Goal: Task Accomplishment & Management: Complete application form

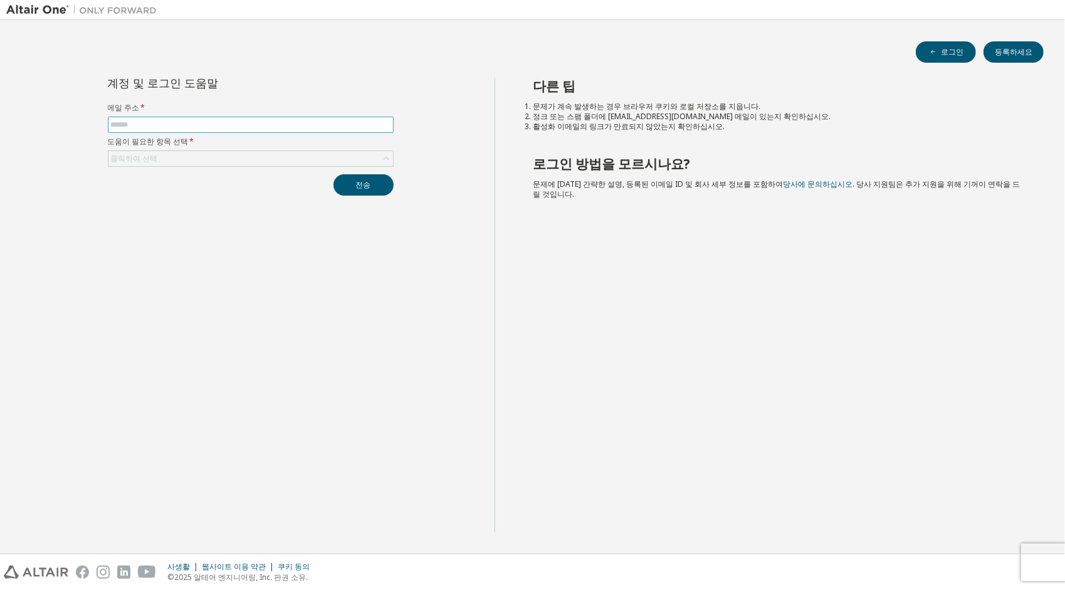
click at [226, 128] on span at bounding box center [251, 125] width 286 height 16
click at [222, 127] on input "text" at bounding box center [251, 125] width 280 height 10
type input "**********"
click at [199, 157] on div "클릭하여 선택" at bounding box center [250, 158] width 285 height 15
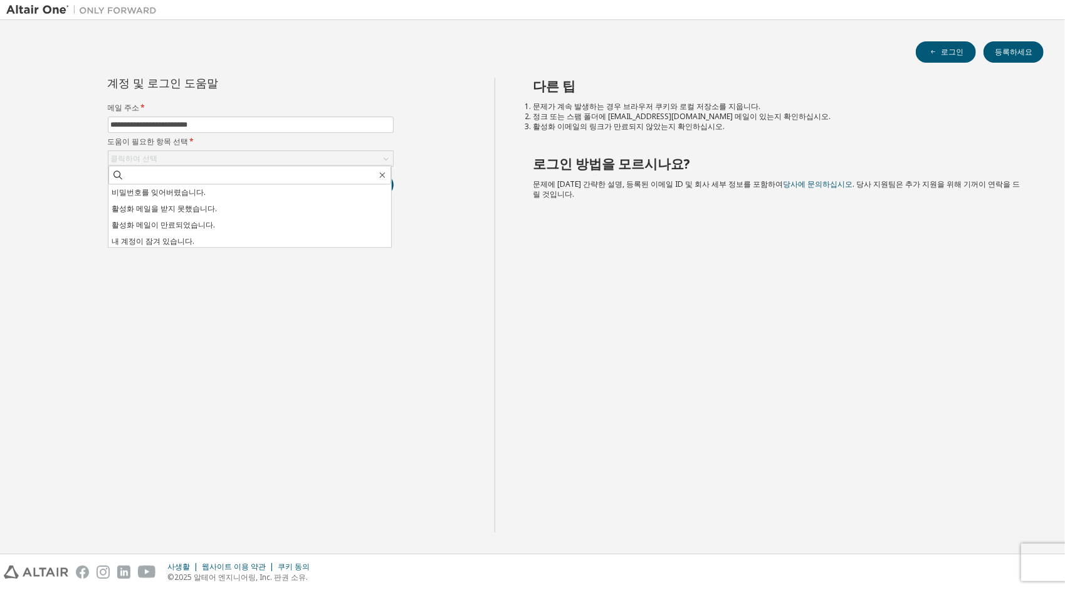
click at [404, 284] on div "**********" at bounding box center [250, 305] width 488 height 454
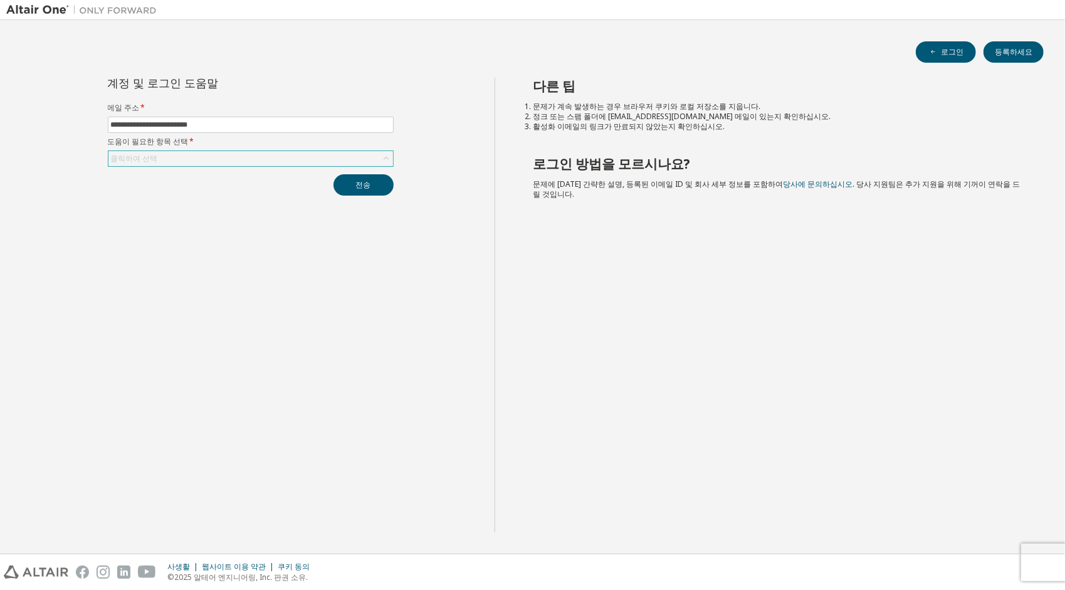
click at [219, 153] on div "클릭하여 선택" at bounding box center [250, 158] width 285 height 15
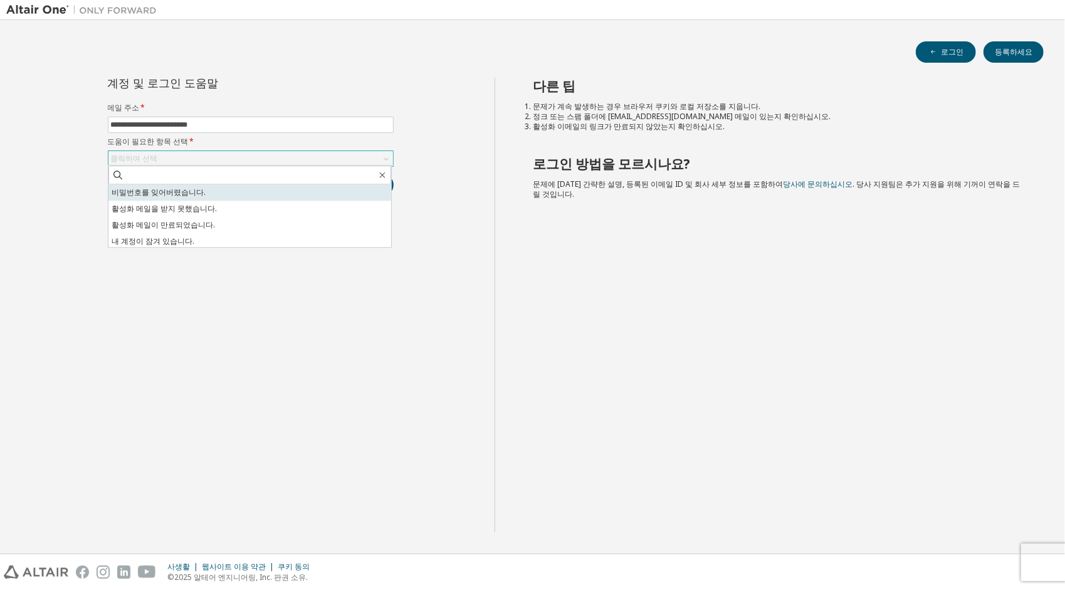
click at [201, 196] on li "비밀번호를 잊어버렸습니다." at bounding box center [249, 192] width 283 height 16
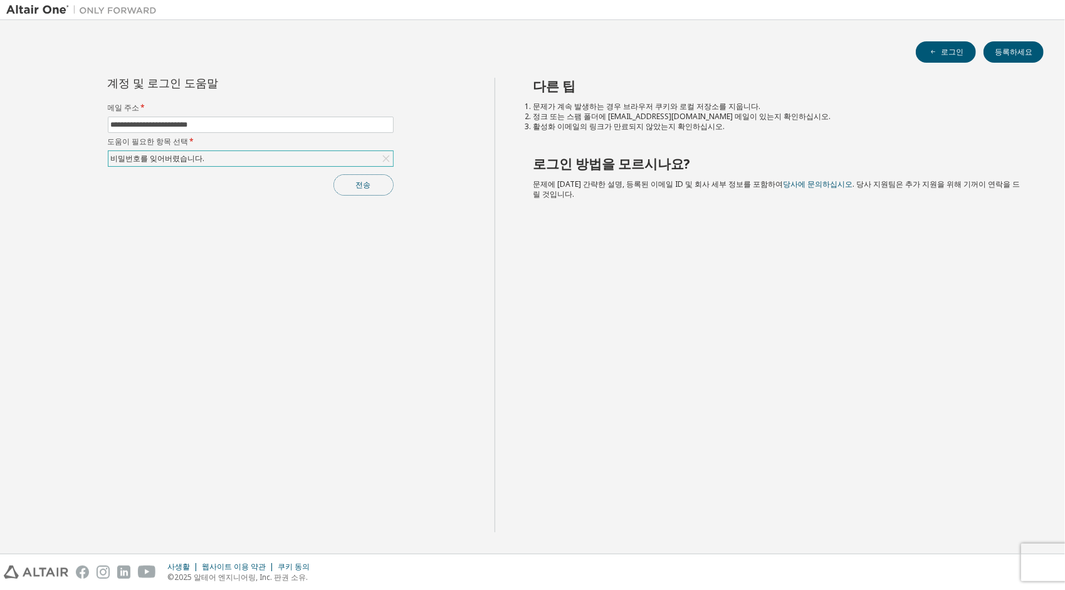
click at [382, 186] on button "전송" at bounding box center [363, 184] width 60 height 21
click at [999, 48] on button "등록하세요" at bounding box center [1013, 51] width 60 height 21
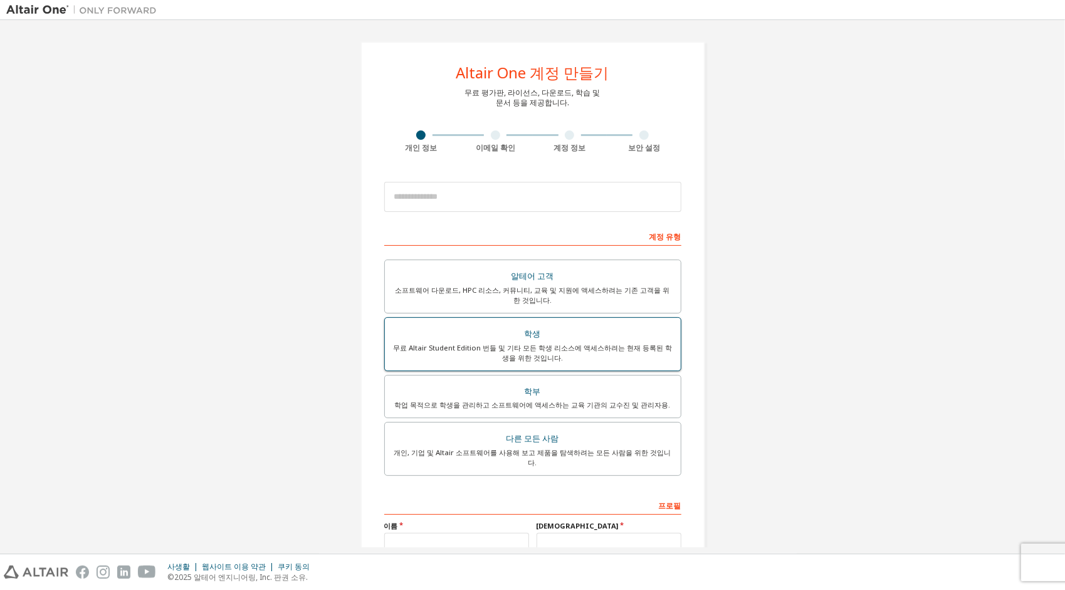
click at [531, 340] on div "학생" at bounding box center [532, 334] width 281 height 18
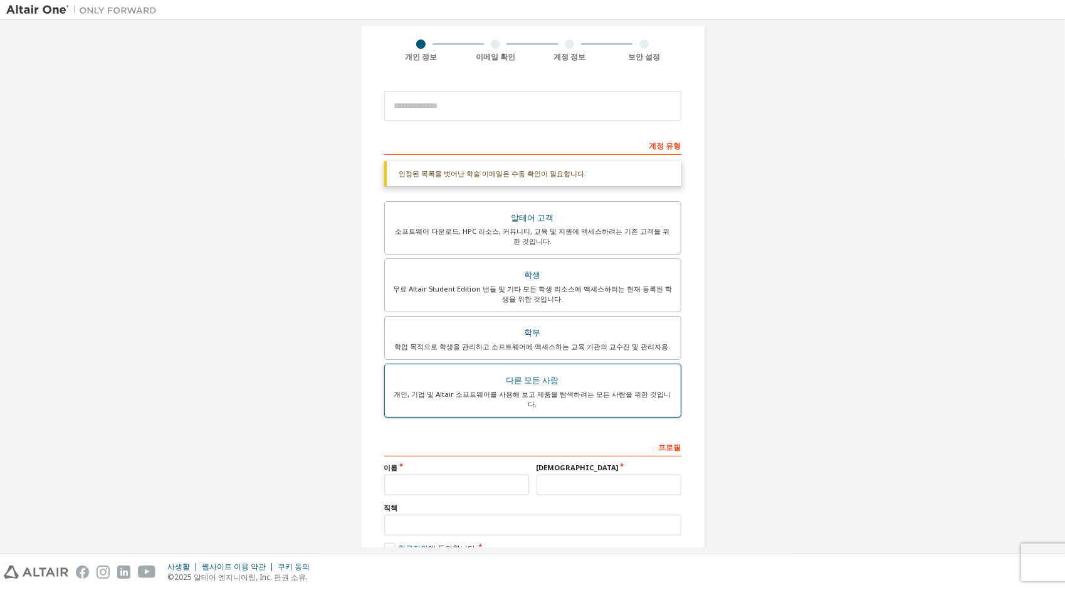
scroll to position [152, 0]
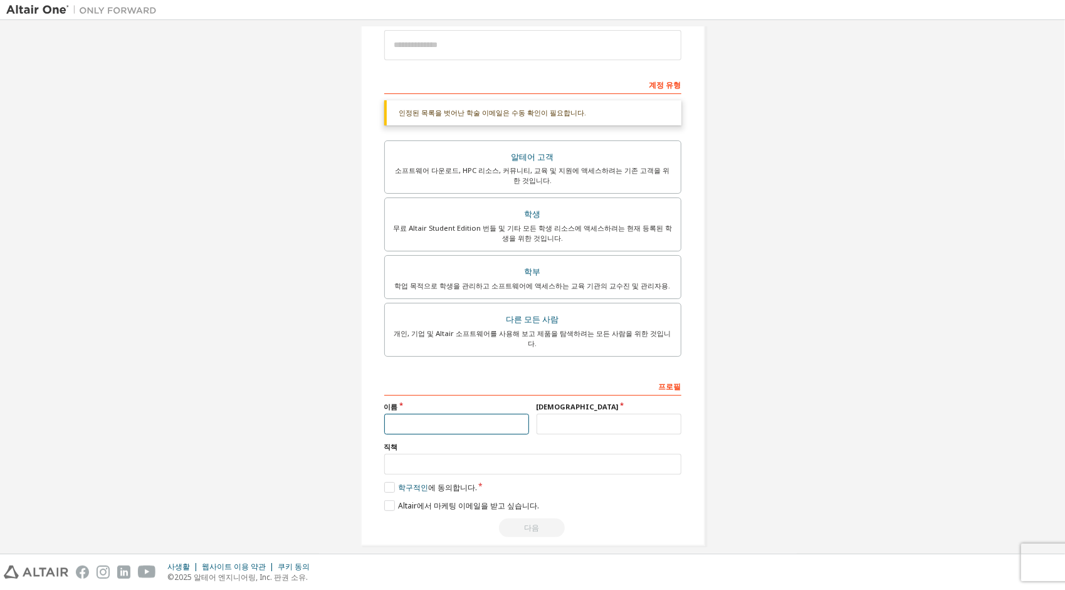
click at [446, 414] on input "text" at bounding box center [456, 424] width 145 height 21
type input "**"
type input "**********"
type input "*"
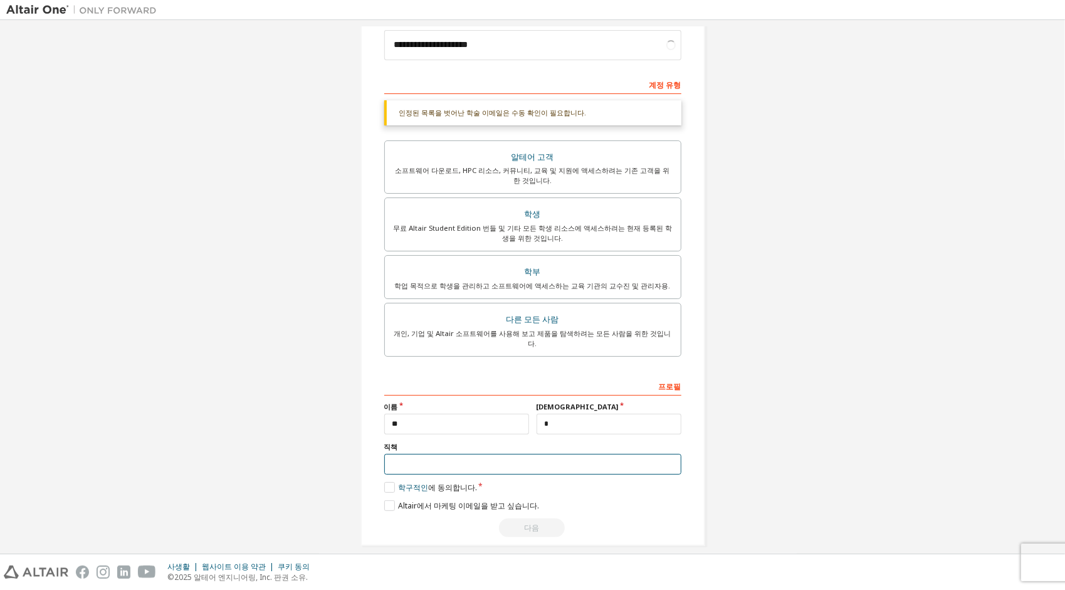
click at [424, 457] on input "text" at bounding box center [532, 464] width 297 height 21
click at [389, 482] on label "학구적인 에 동의합니다." at bounding box center [430, 487] width 93 height 11
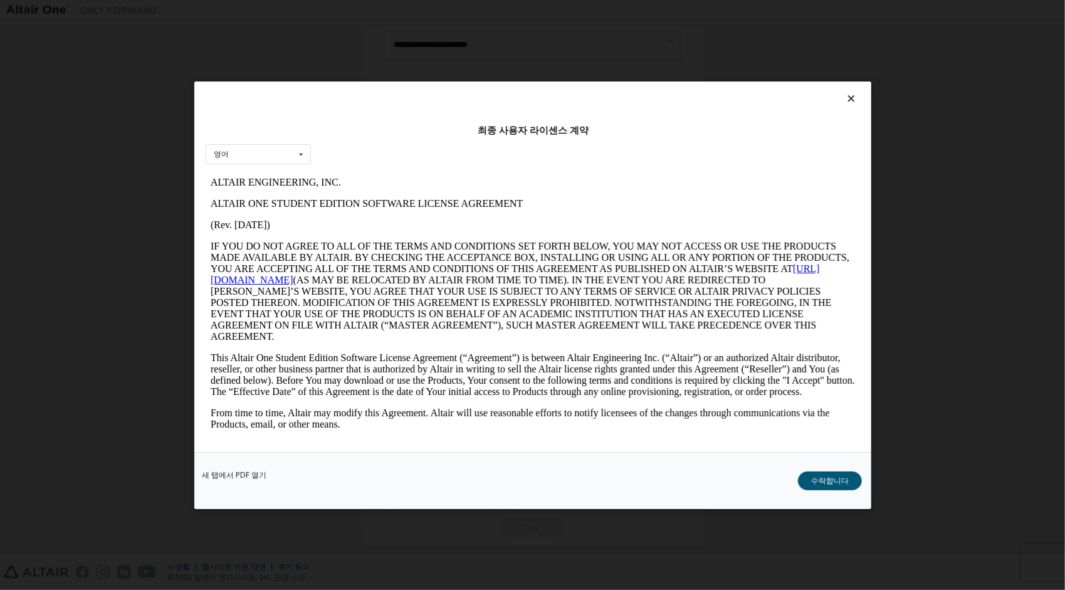
scroll to position [0, 0]
click at [823, 480] on button "수락합니다" at bounding box center [830, 480] width 64 height 19
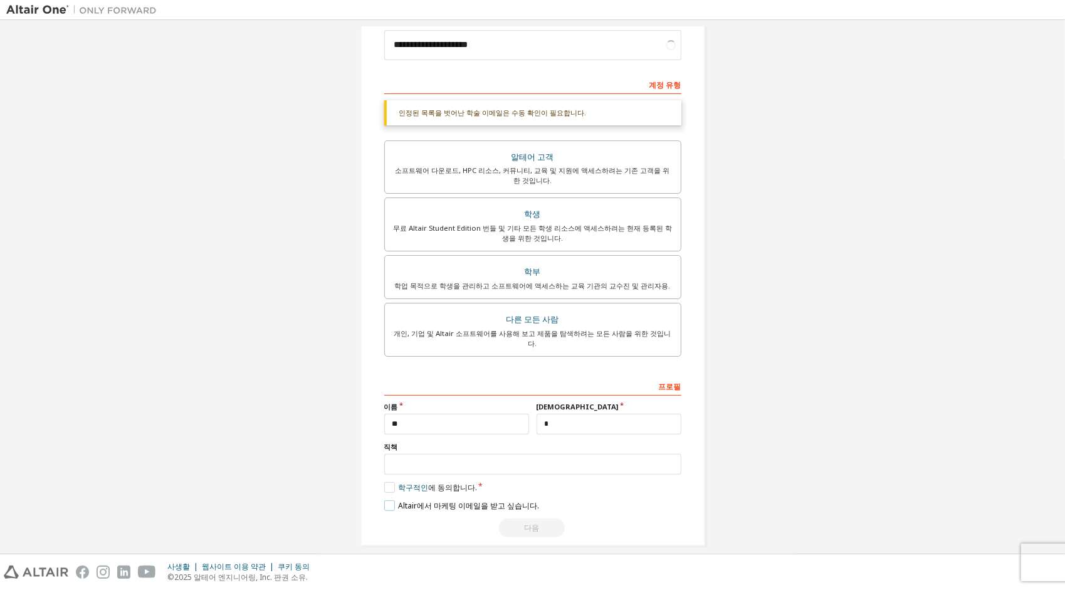
click at [411, 500] on label "Altair에서 마케팅 이메일을 받고 싶습니다." at bounding box center [461, 505] width 155 height 11
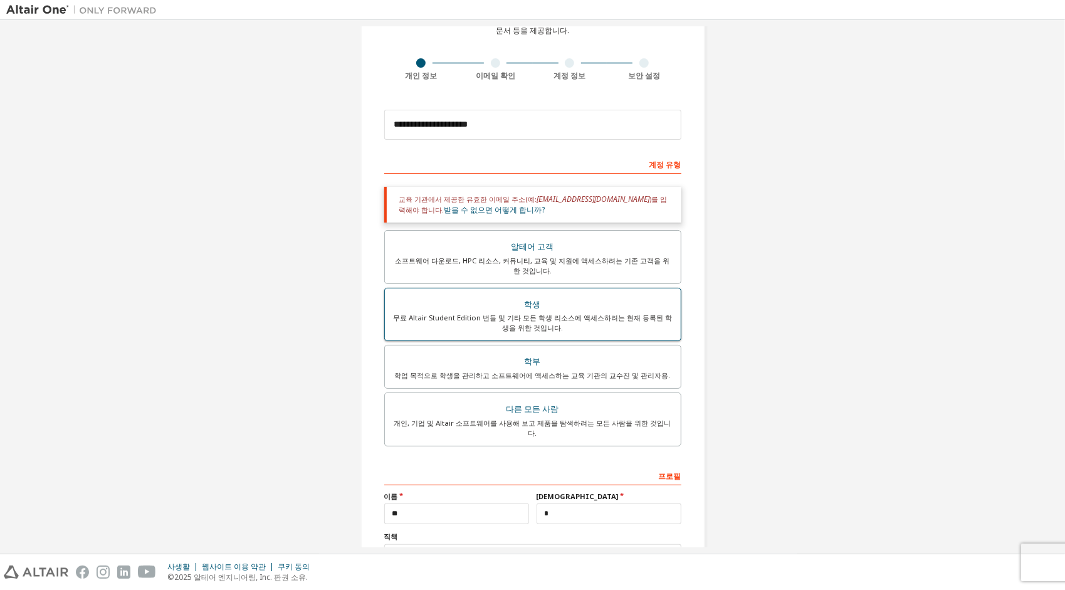
scroll to position [163, 0]
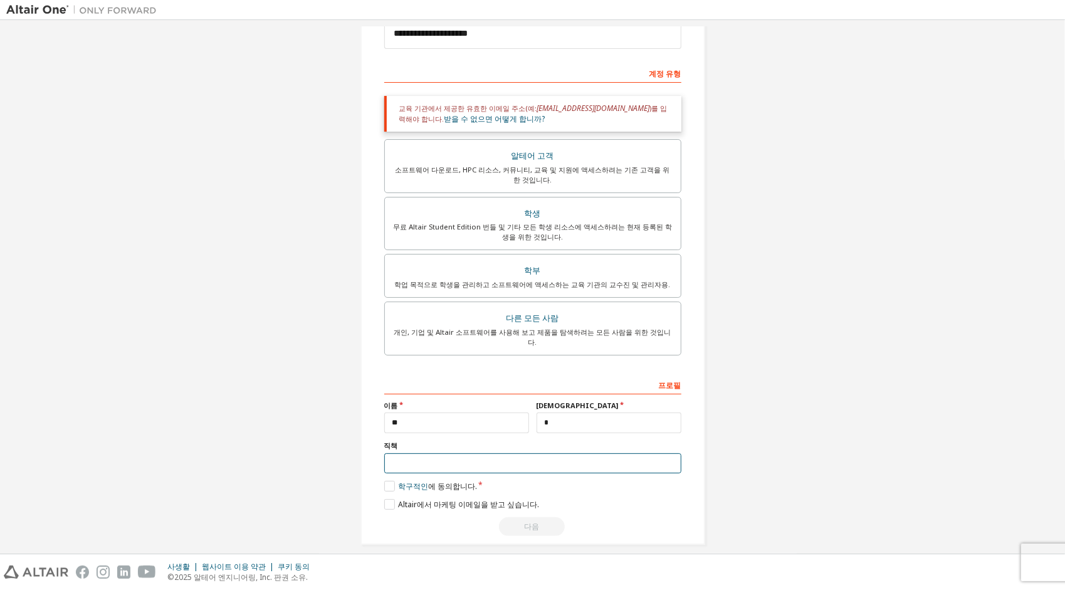
click at [503, 455] on input "text" at bounding box center [532, 463] width 297 height 21
type input "*"
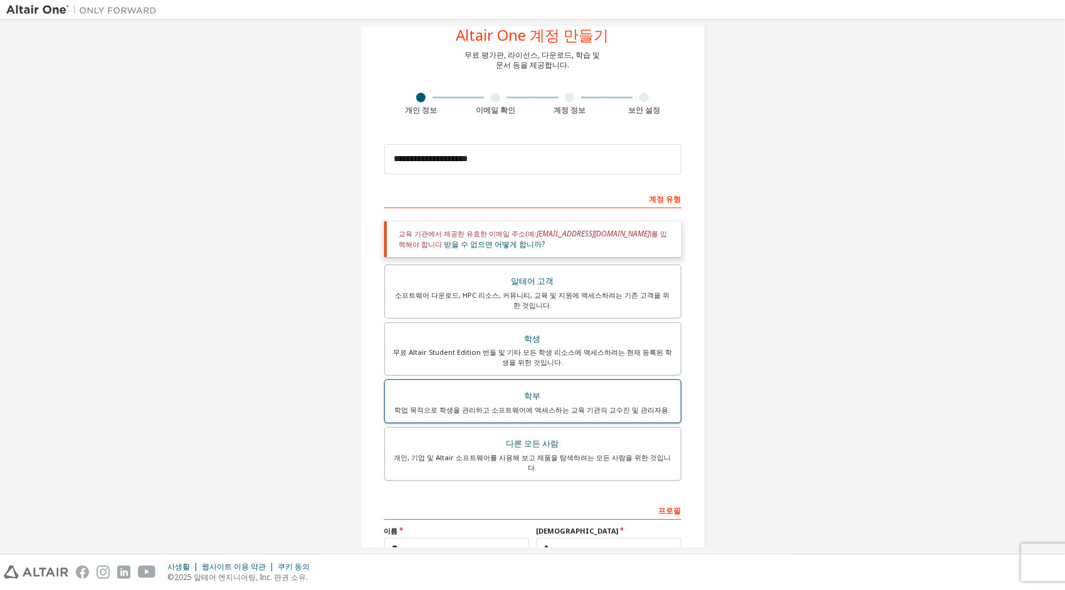
scroll to position [0, 0]
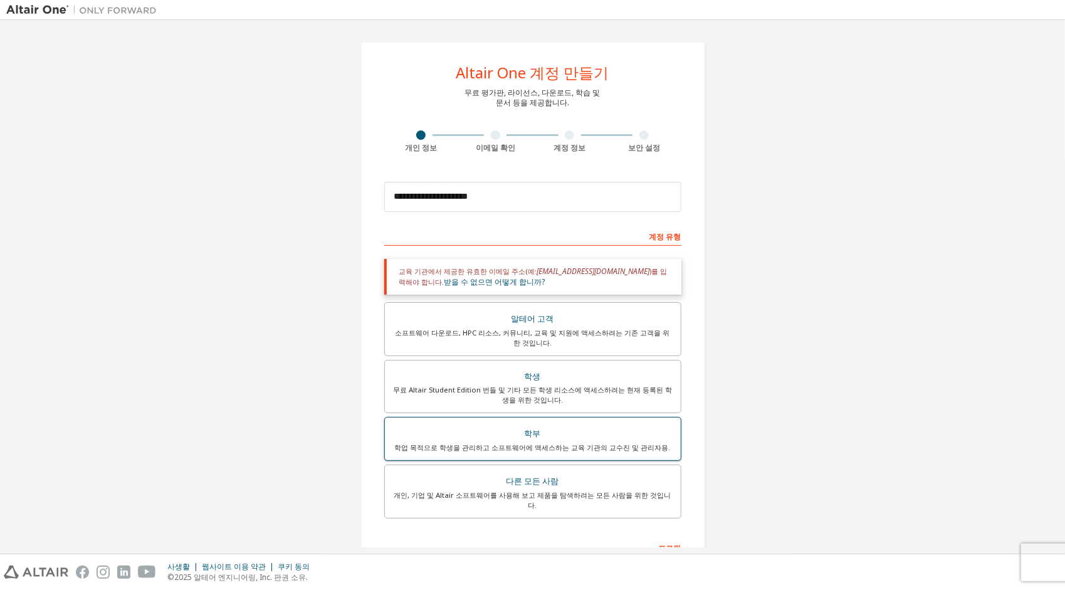
type input "**"
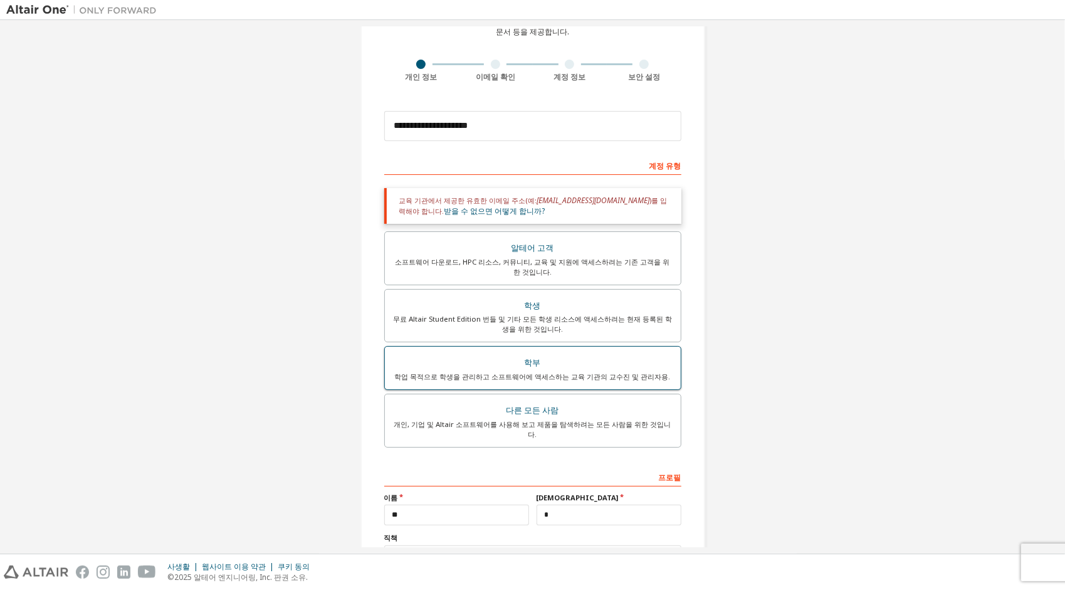
click at [523, 434] on label "다른 모든 사람 개인, 기업 및 Altair 소프트웨어를 사용해 보고 제품을 탐색하려는 모든 사람을 위한 것입니다." at bounding box center [532, 421] width 297 height 54
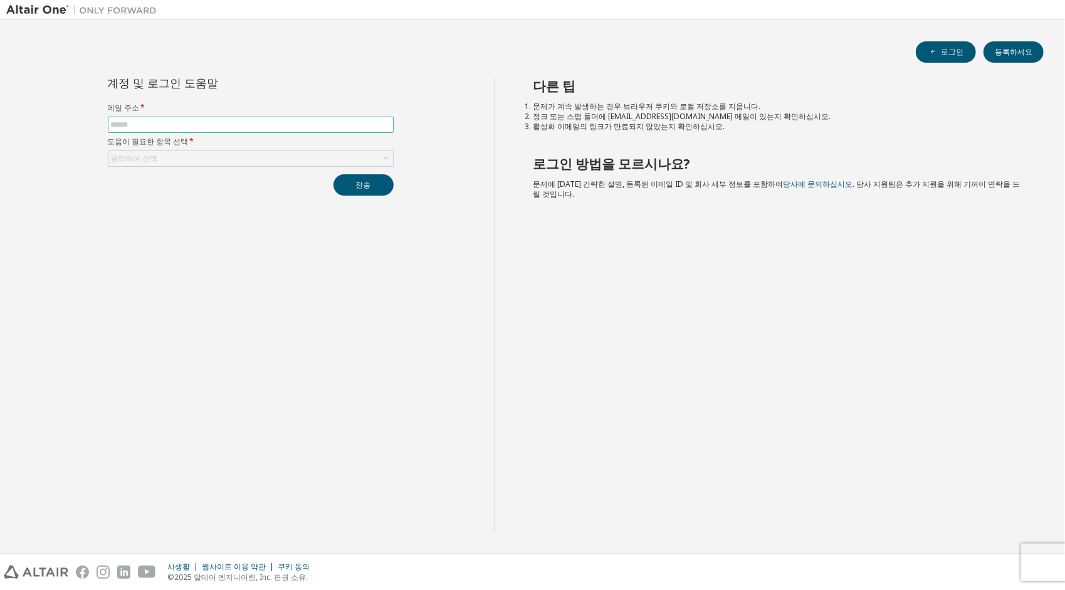
click at [247, 122] on input "text" at bounding box center [251, 125] width 280 height 10
type input "**********"
click at [229, 160] on div "클릭하여 선택" at bounding box center [250, 158] width 285 height 15
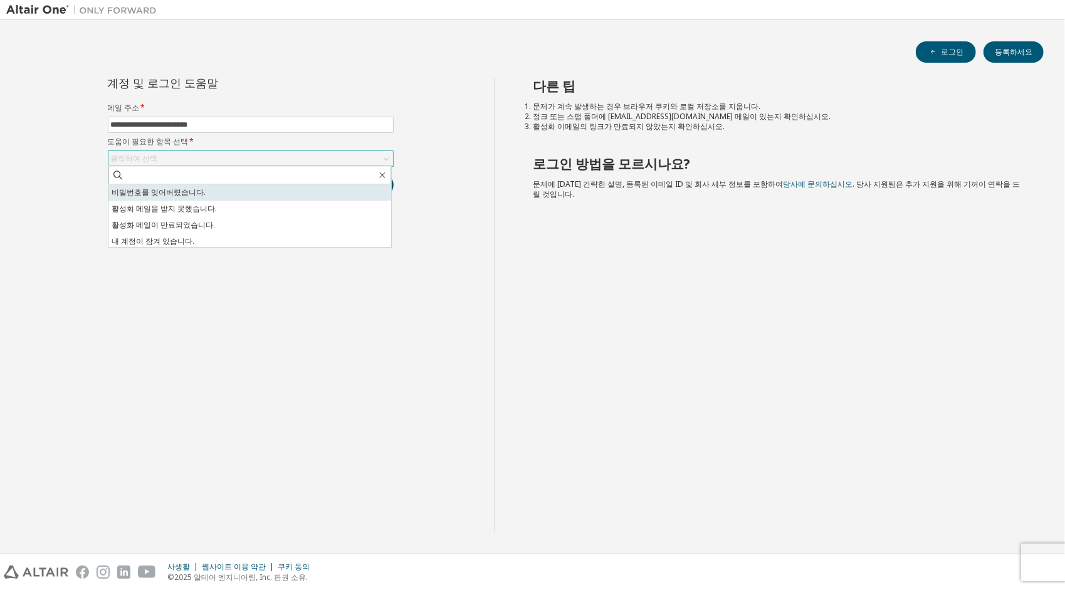
drag, startPoint x: 211, startPoint y: 196, endPoint x: 275, endPoint y: 192, distance: 64.7
click at [210, 194] on li "비밀번호를 잊어버렸습니다." at bounding box center [249, 192] width 283 height 16
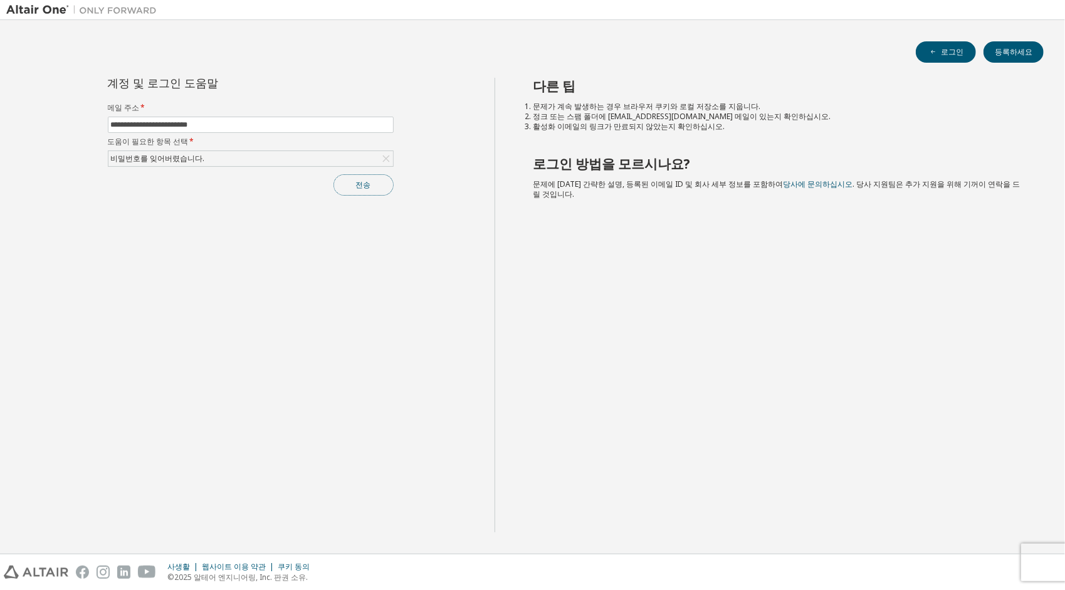
click at [345, 186] on button "전송" at bounding box center [363, 184] width 60 height 21
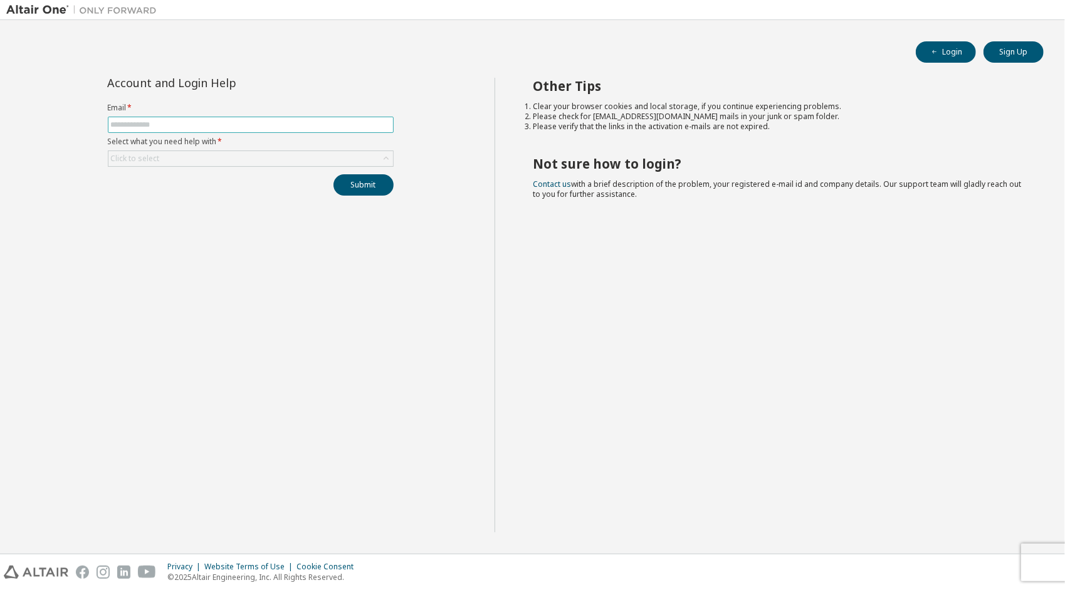
click at [125, 125] on input "text" at bounding box center [251, 125] width 280 height 10
type input "**********"
click at [345, 179] on button "Submit" at bounding box center [363, 184] width 60 height 21
click at [1008, 50] on button "Sign Up" at bounding box center [1013, 51] width 60 height 21
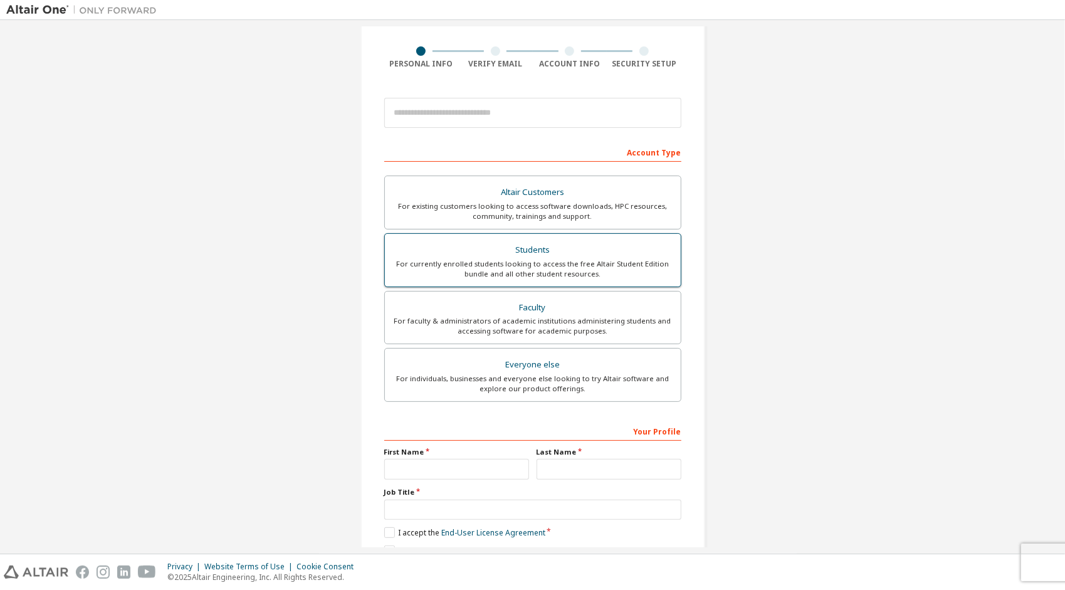
scroll to position [14, 0]
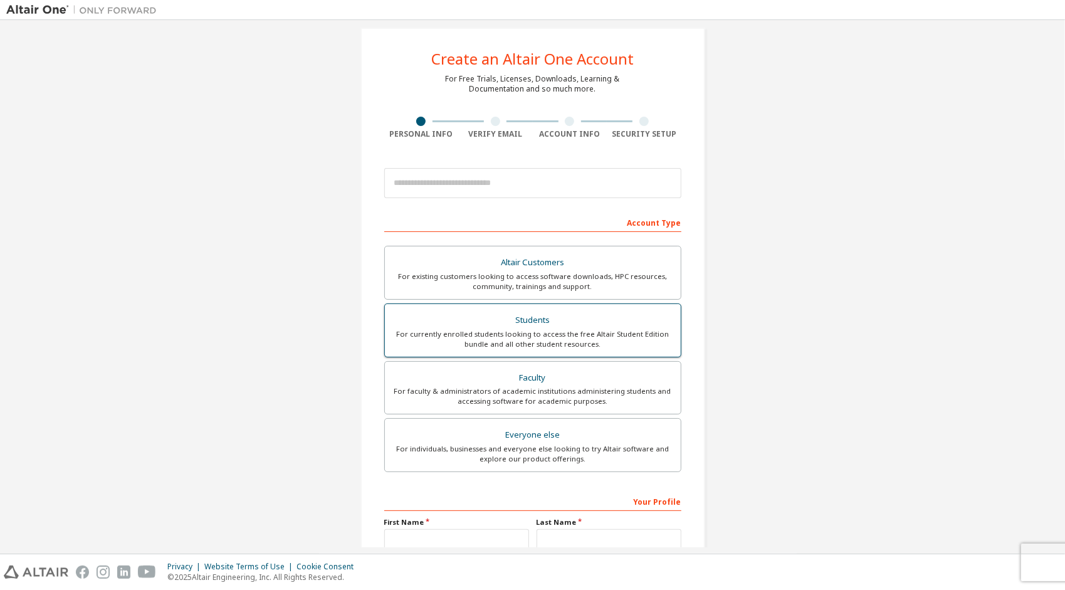
click at [560, 335] on div "For currently enrolled students looking to access the free Altair Student Editi…" at bounding box center [532, 339] width 281 height 20
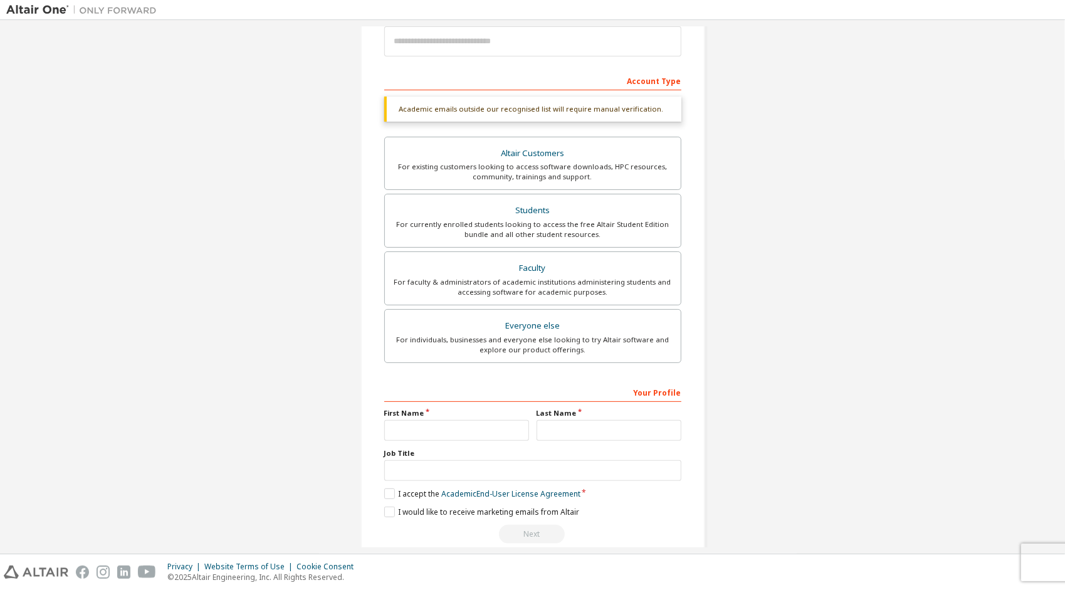
scroll to position [172, 0]
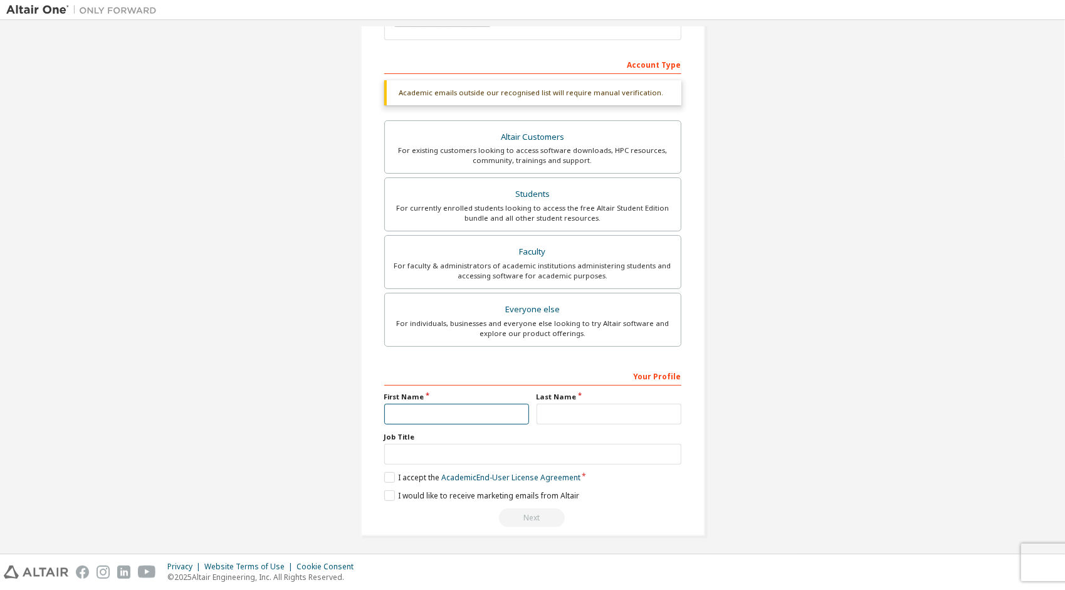
click at [446, 416] on input "text" at bounding box center [456, 414] width 145 height 21
type input "**"
type input "**********"
type input "*"
type input "**"
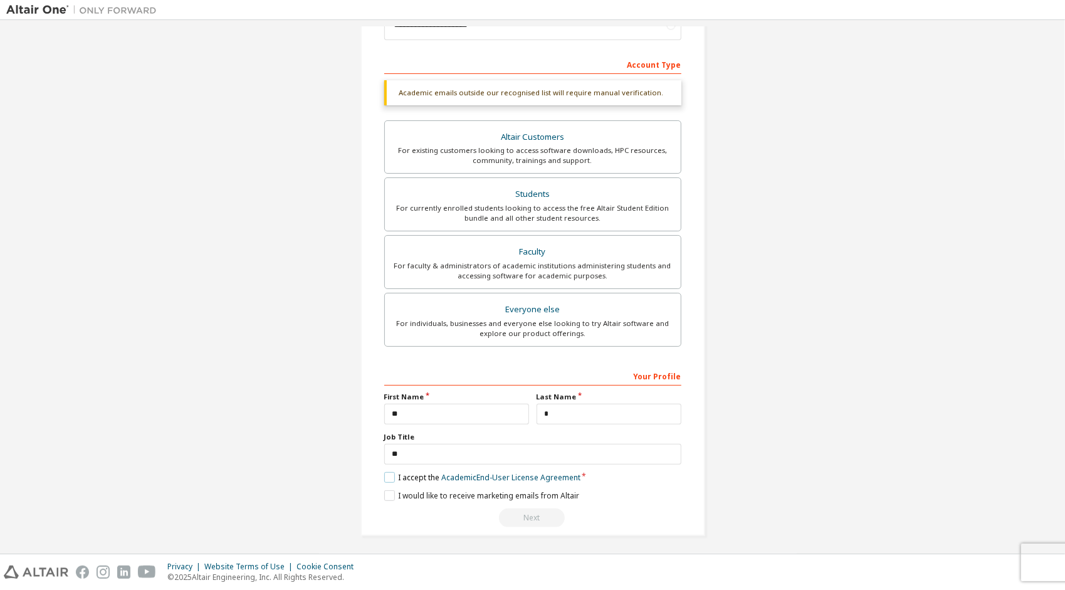
click at [385, 473] on label "I accept the Academic End-User License Agreement" at bounding box center [482, 477] width 196 height 11
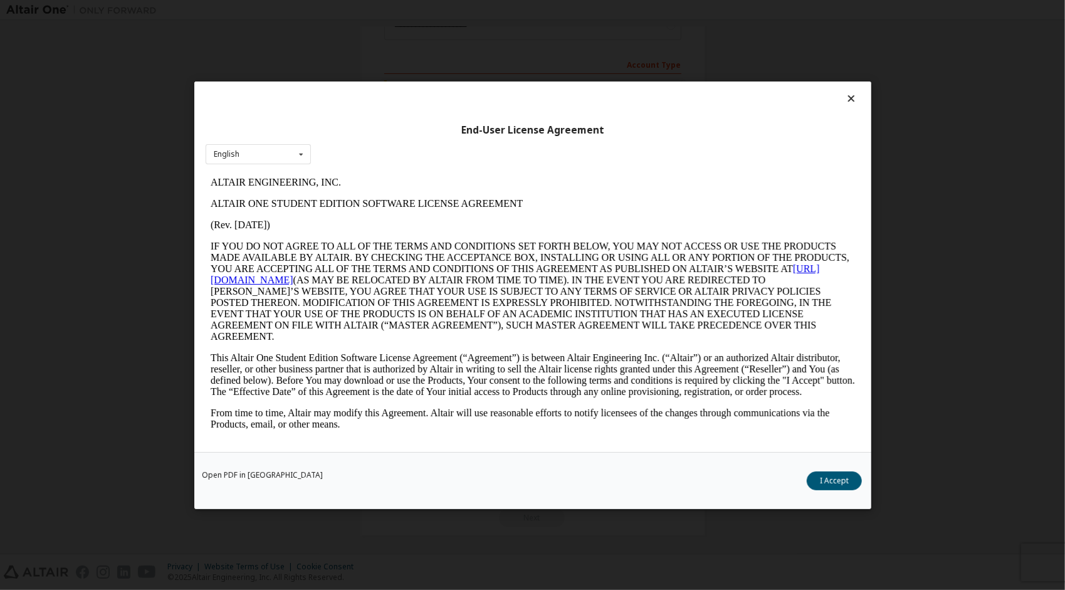
scroll to position [0, 0]
drag, startPoint x: 816, startPoint y: 481, endPoint x: 761, endPoint y: 481, distance: 55.2
click at [816, 481] on button "I Accept" at bounding box center [834, 480] width 55 height 19
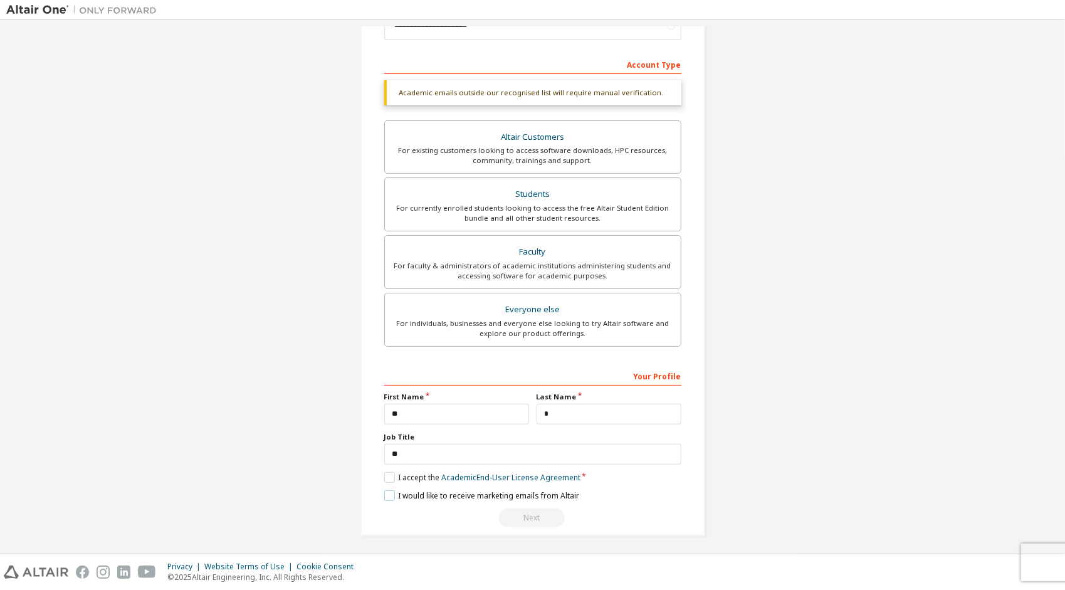
click at [389, 490] on label "I would like to receive marketing emails from Altair" at bounding box center [481, 495] width 195 height 11
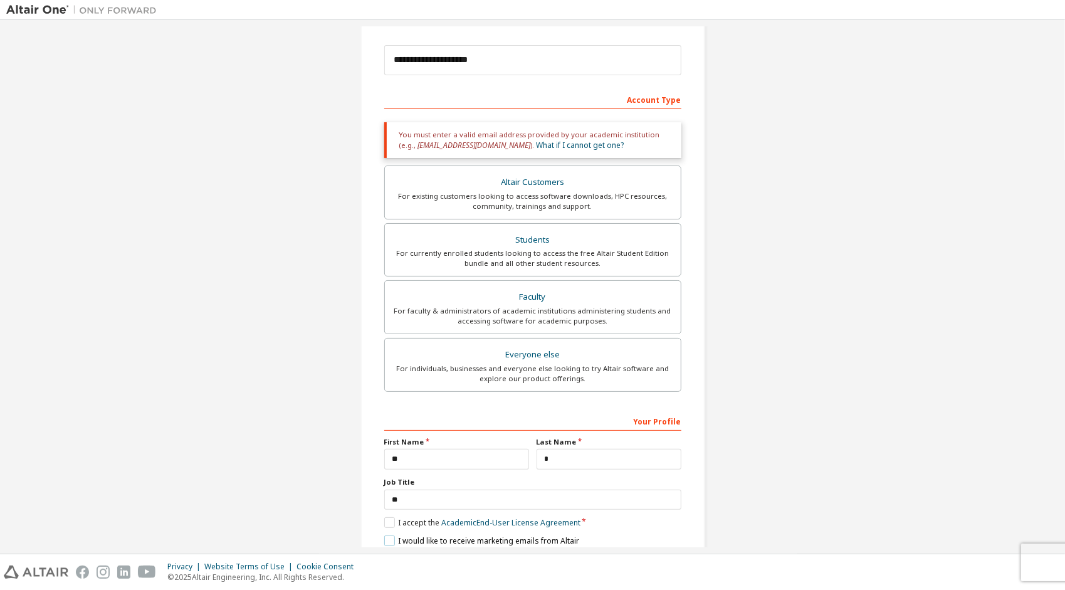
scroll to position [109, 0]
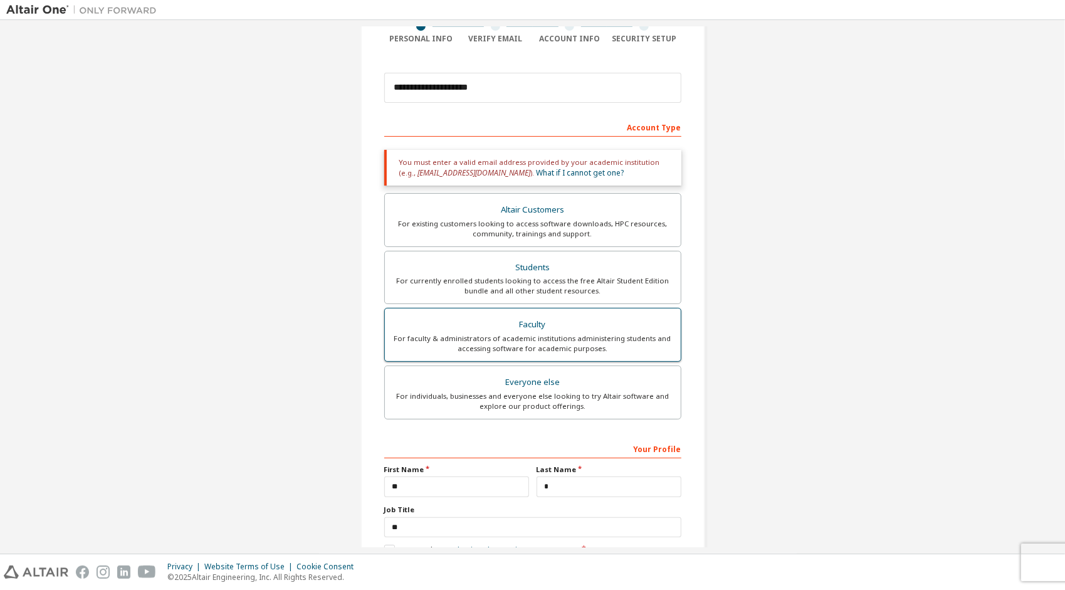
click at [545, 333] on div "For faculty & administrators of academic institutions administering students an…" at bounding box center [532, 343] width 281 height 20
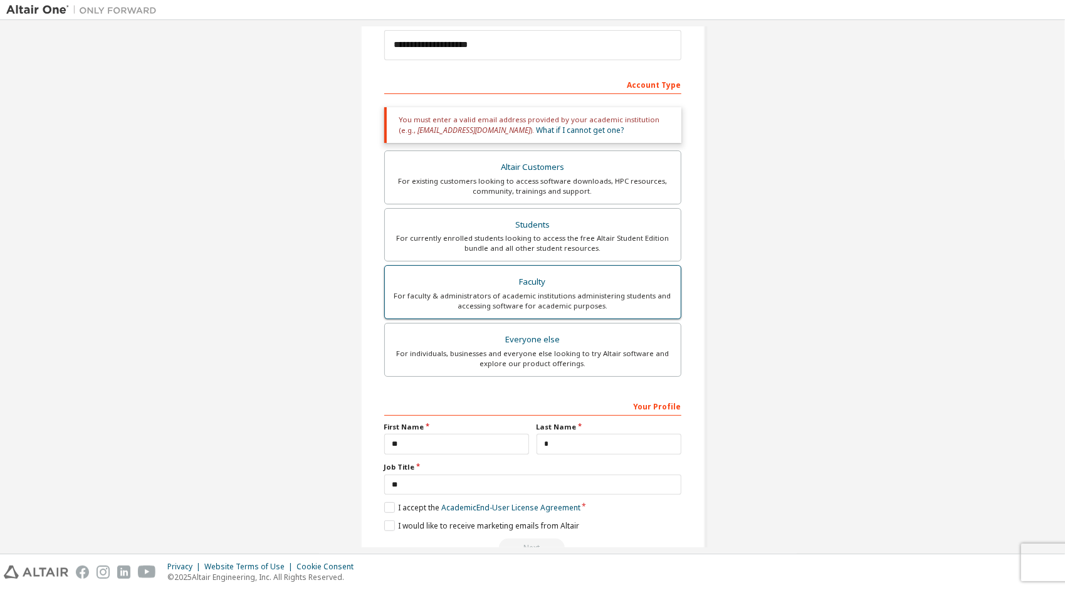
scroll to position [182, 0]
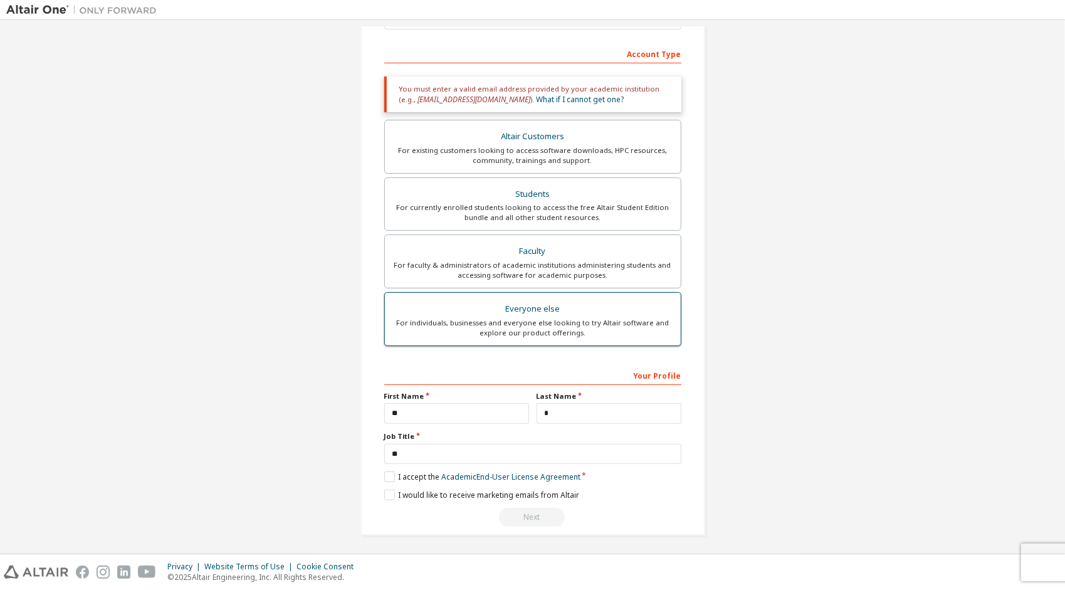
click at [518, 311] on div "Everyone else" at bounding box center [532, 309] width 281 height 18
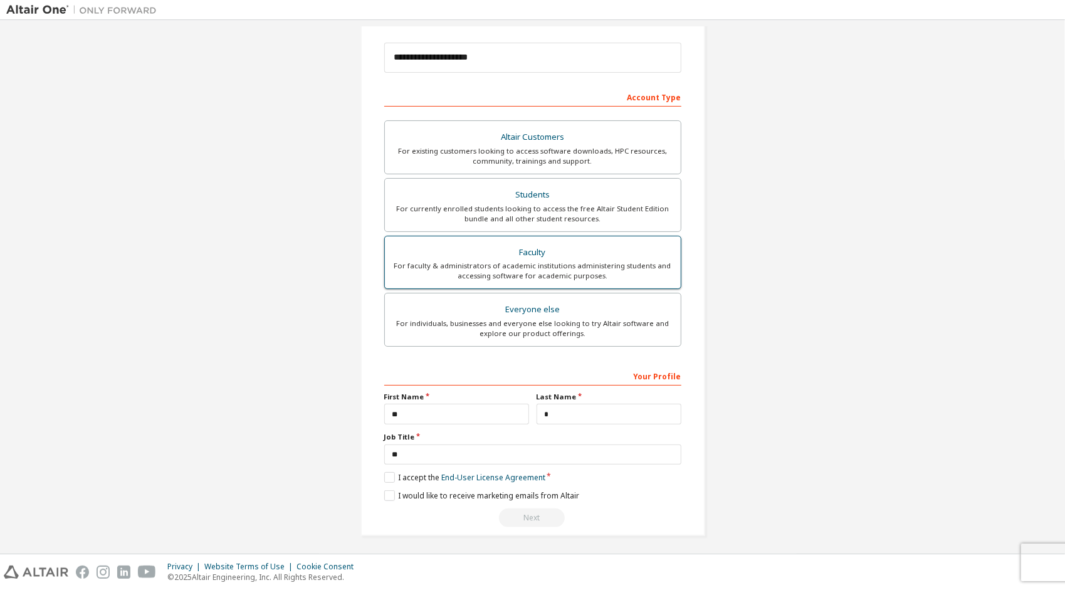
click at [528, 273] on div "For faculty & administrators of academic institutions administering students an…" at bounding box center [532, 271] width 281 height 20
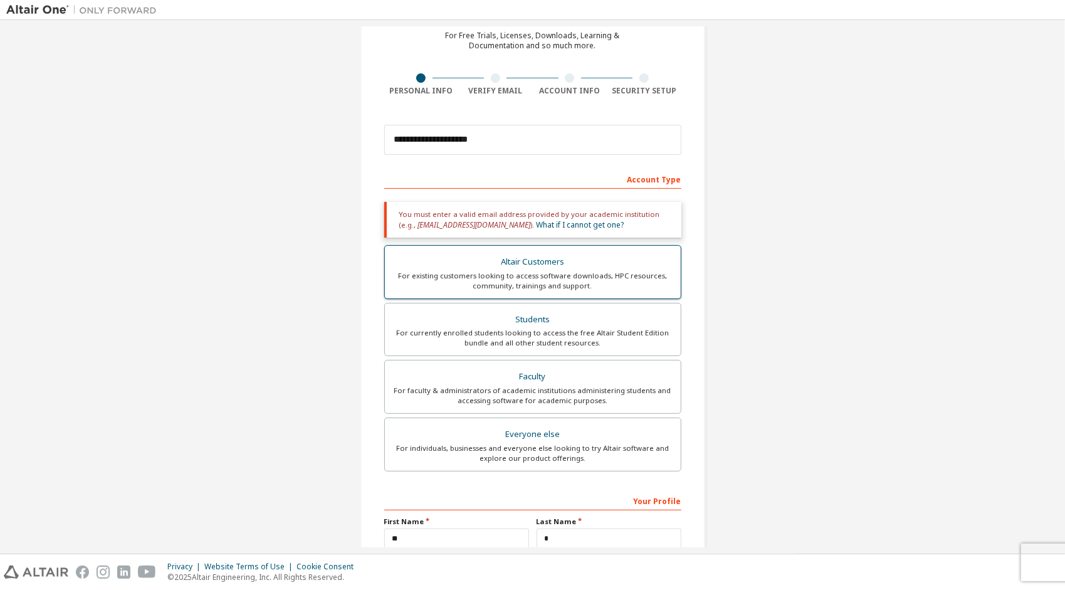
scroll to position [0, 0]
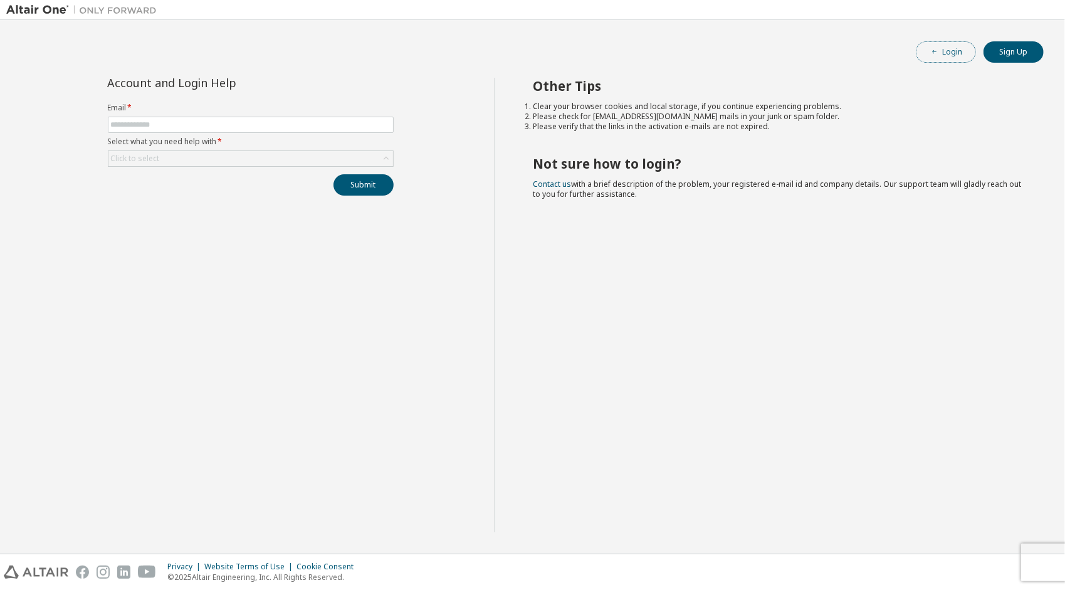
click at [944, 50] on button "Login" at bounding box center [946, 51] width 60 height 21
